Goal: Find specific page/section: Find specific page/section

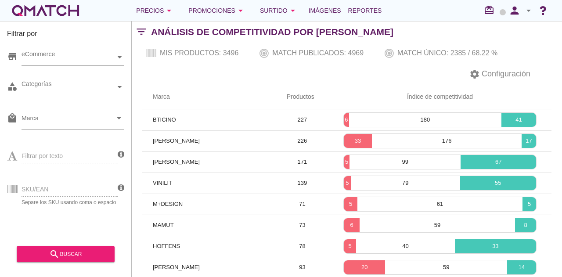
click at [60, 61] on div "eCommerce" at bounding box center [68, 57] width 94 height 9
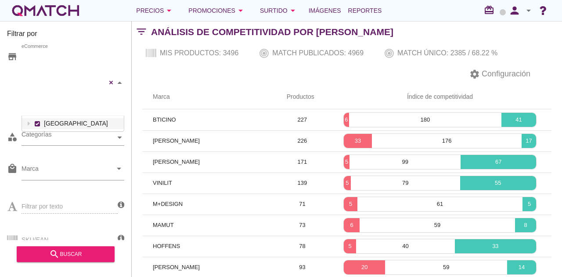
click at [59, 74] on div "[PERSON_NAME] [GEOGRAPHIC_DATA][PERSON_NAME] Sodimac Easy Construmart eCommerce…" at bounding box center [72, 83] width 103 height 66
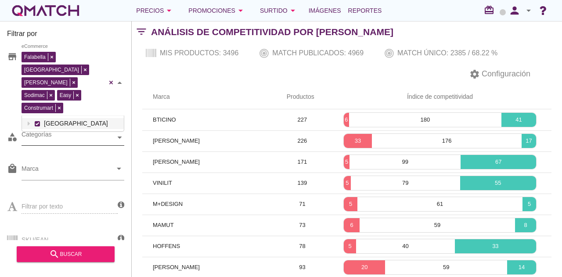
click at [54, 130] on div "Categorías" at bounding box center [68, 137] width 94 height 15
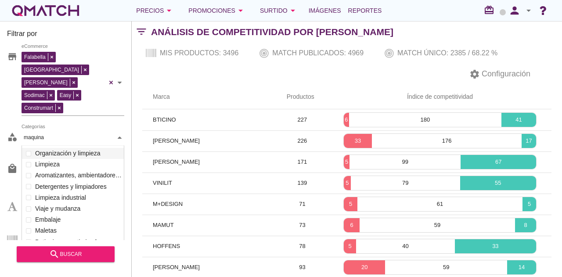
scroll to position [61, 103]
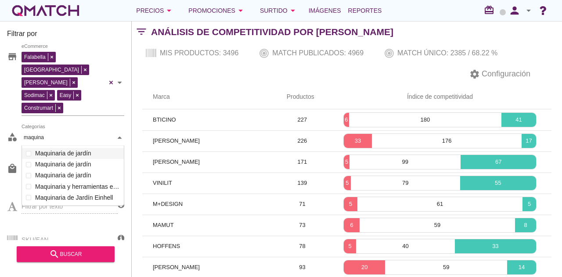
click at [76, 130] on div "Categorías maquina maquina Organización y limpieza Ferretería y gasfitería Clim…" at bounding box center [72, 138] width 103 height 16
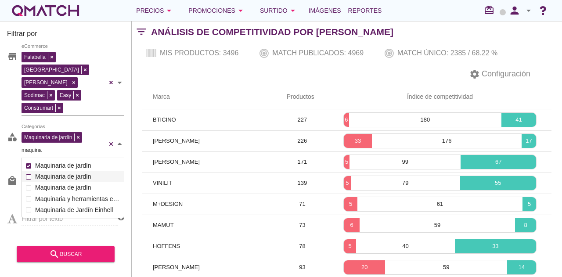
click at [72, 145] on div "Maquinaria de jardín Categorías maquina maquina Organización y limpieza Ferrete…" at bounding box center [72, 144] width 103 height 28
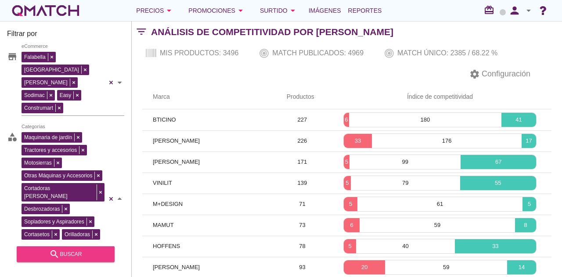
type input "maquina"
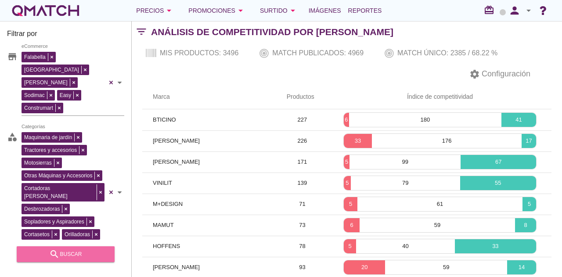
click at [68, 253] on div "search buscar" at bounding box center [66, 254] width 84 height 11
